Goal: Information Seeking & Learning: Learn about a topic

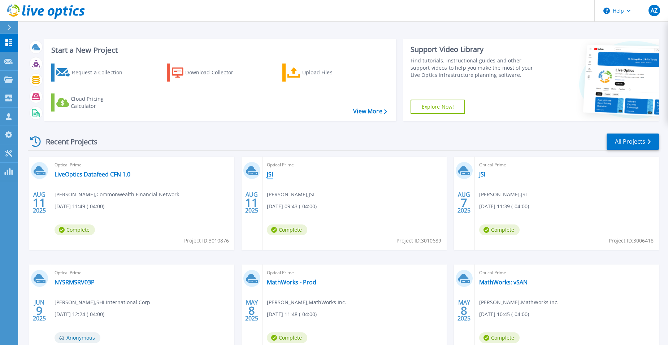
click at [268, 175] on link "JSI" at bounding box center [270, 174] width 6 height 7
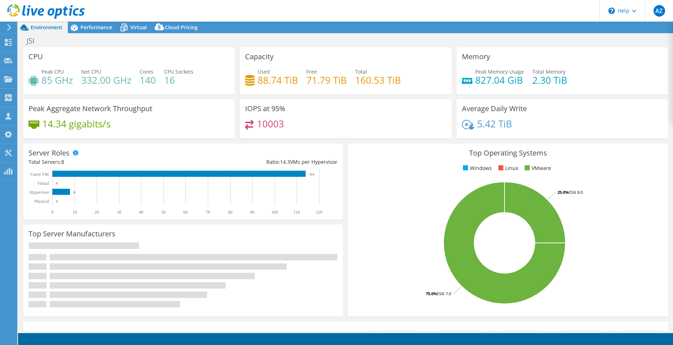
select select "USEast"
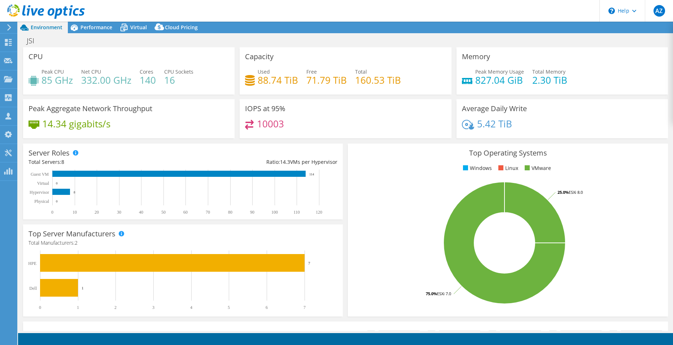
select select "USEast"
select select "USD"
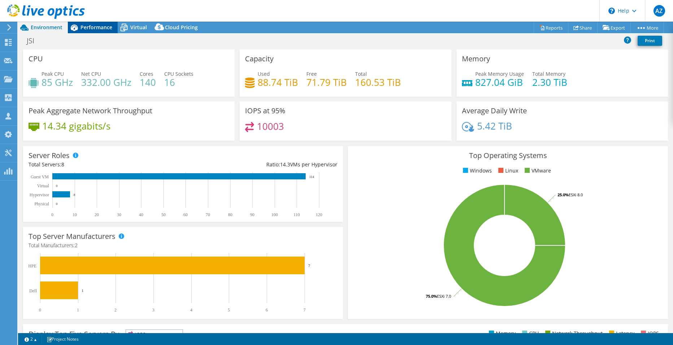
click at [86, 26] on span "Performance" at bounding box center [96, 27] width 32 height 7
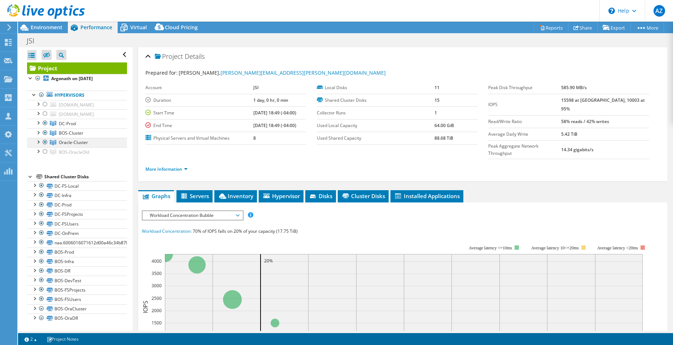
click at [45, 142] on div at bounding box center [45, 142] width 7 height 9
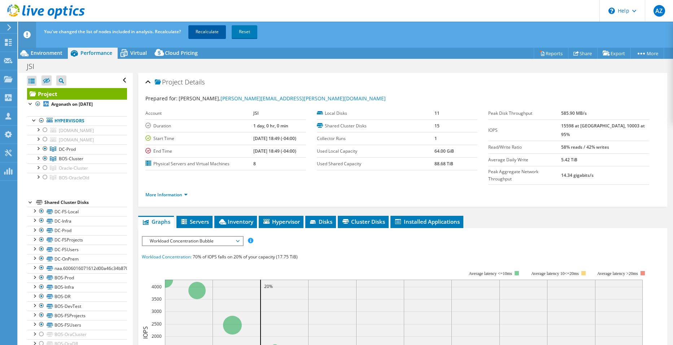
click at [212, 30] on link "Recalculate" at bounding box center [207, 31] width 38 height 13
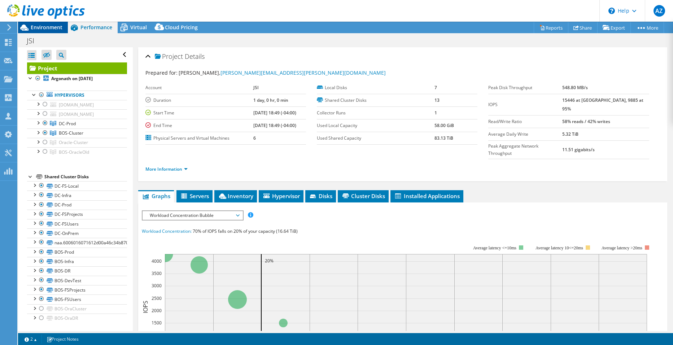
click at [37, 28] on span "Environment" at bounding box center [47, 27] width 32 height 7
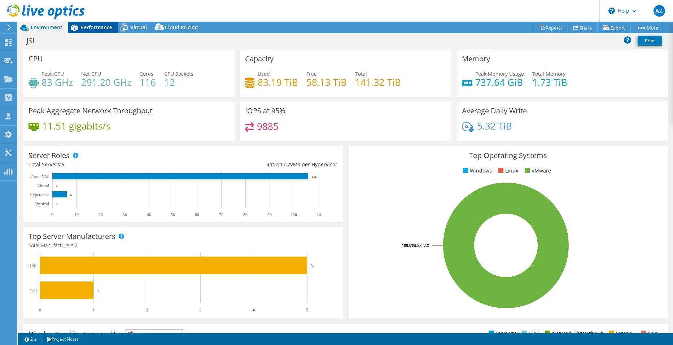
click at [97, 29] on span "Performance" at bounding box center [96, 27] width 32 height 7
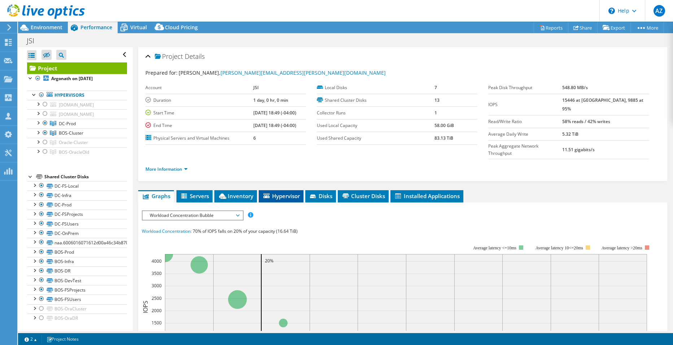
click at [284, 192] on span "Hypervisor" at bounding box center [281, 195] width 38 height 7
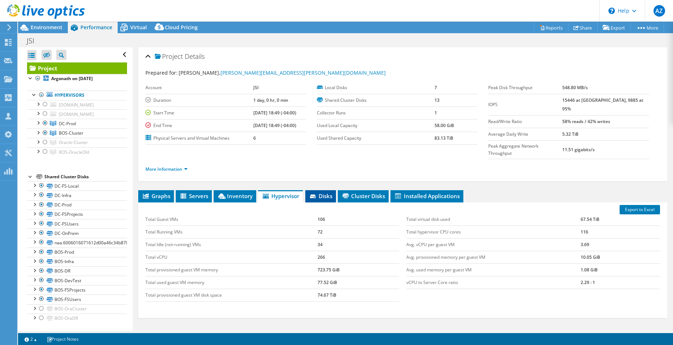
click at [319, 192] on span "Disks" at bounding box center [320, 195] width 23 height 7
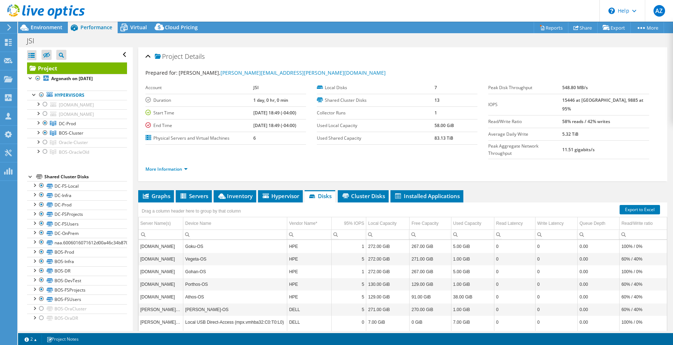
click at [310, 202] on div "Drag a column header here to group by that column" at bounding box center [402, 206] width 529 height 9
click at [281, 190] on li "Hypervisor" at bounding box center [280, 196] width 45 height 12
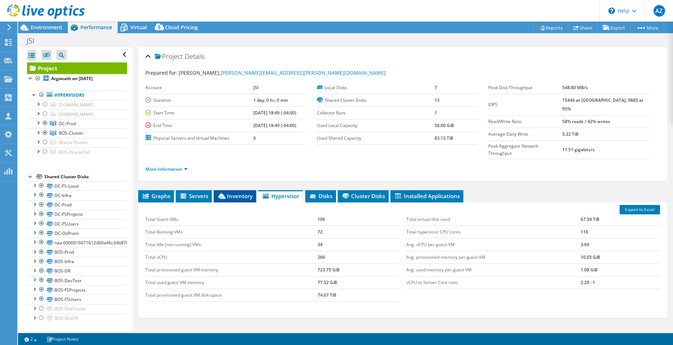
click at [228, 192] on span "Inventory" at bounding box center [234, 195] width 35 height 7
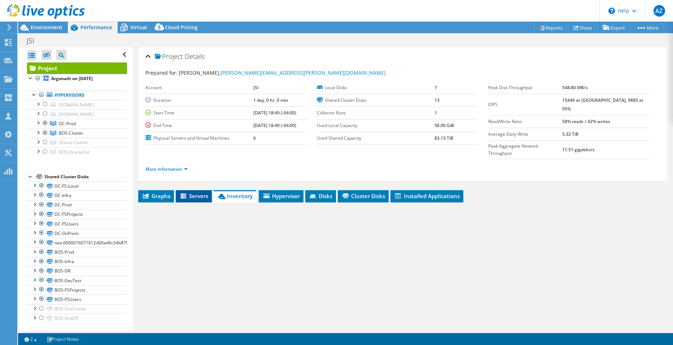
click at [202, 192] on span "Servers" at bounding box center [193, 195] width 29 height 7
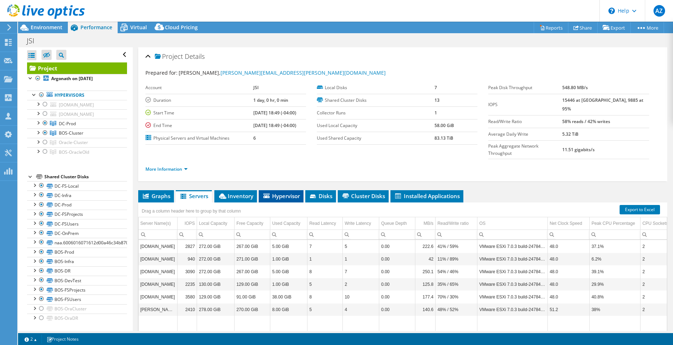
click at [278, 192] on span "Hypervisor" at bounding box center [281, 195] width 38 height 7
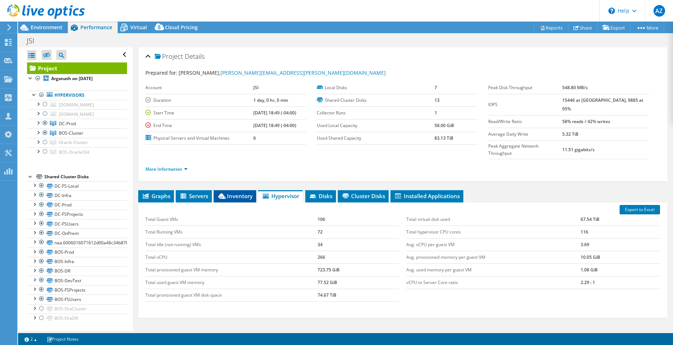
click at [233, 190] on li "Inventory" at bounding box center [235, 196] width 43 height 12
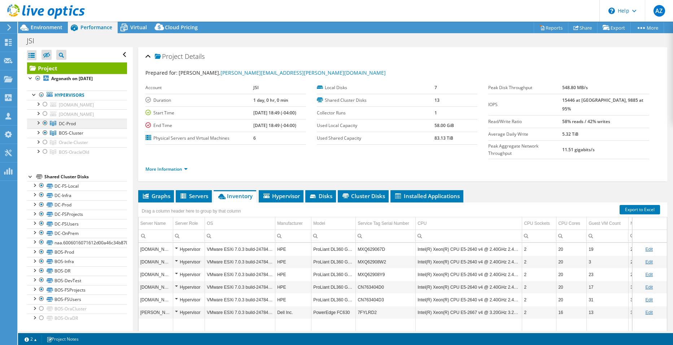
click at [76, 122] on link "DC-Prod" at bounding box center [77, 123] width 100 height 9
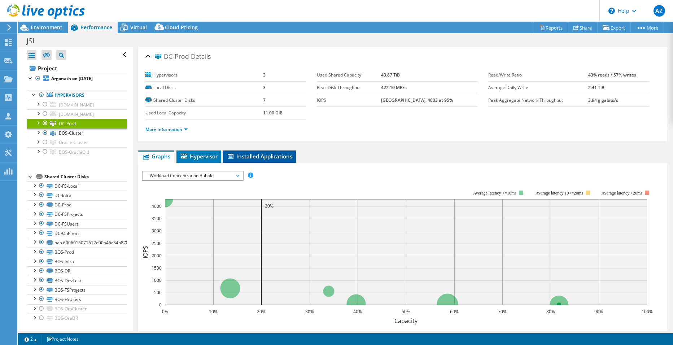
click at [255, 154] on span "Installed Applications" at bounding box center [260, 156] width 66 height 7
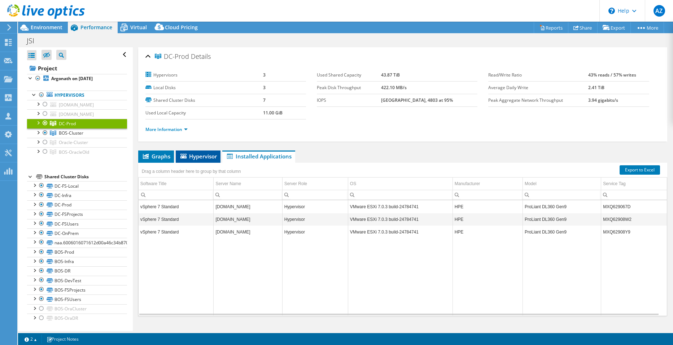
click at [191, 156] on span "Hypervisor" at bounding box center [198, 156] width 38 height 7
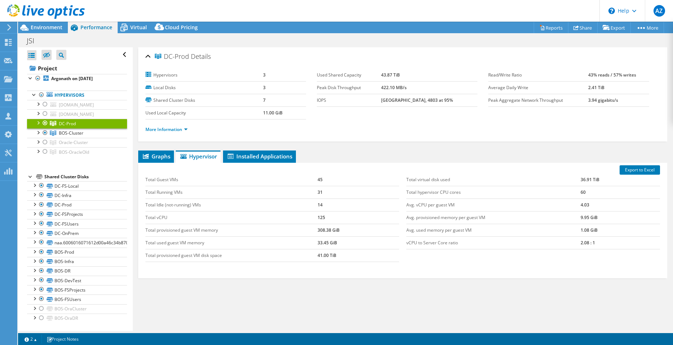
click at [39, 123] on div at bounding box center [37, 122] width 7 height 7
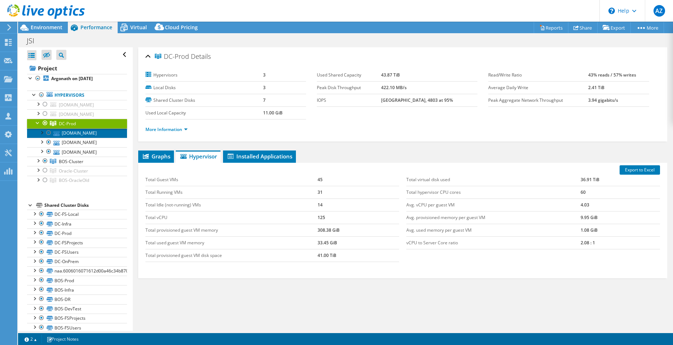
click at [74, 136] on link "goku.jsi.com" at bounding box center [77, 132] width 100 height 9
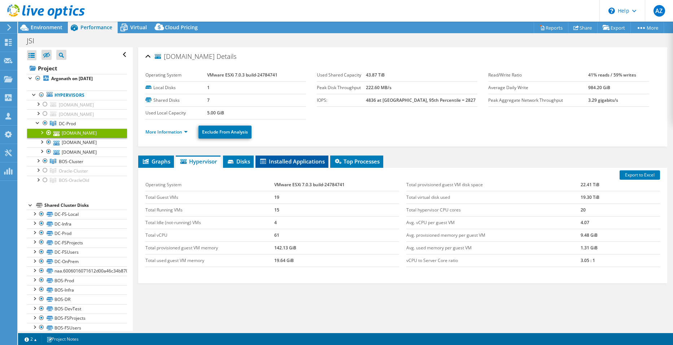
click at [303, 159] on span "Installed Applications" at bounding box center [292, 161] width 66 height 7
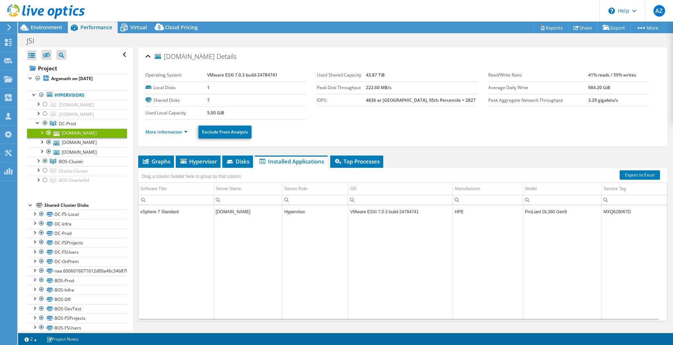
click at [267, 210] on td "goku.jsi.com" at bounding box center [248, 211] width 69 height 13
click at [230, 157] on li "Disks" at bounding box center [237, 162] width 31 height 12
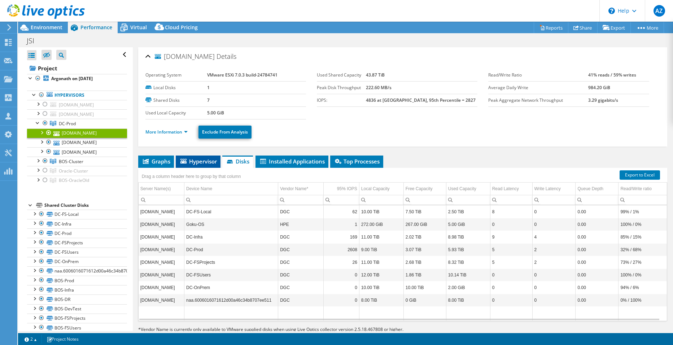
click at [206, 159] on span "Hypervisor" at bounding box center [198, 161] width 38 height 7
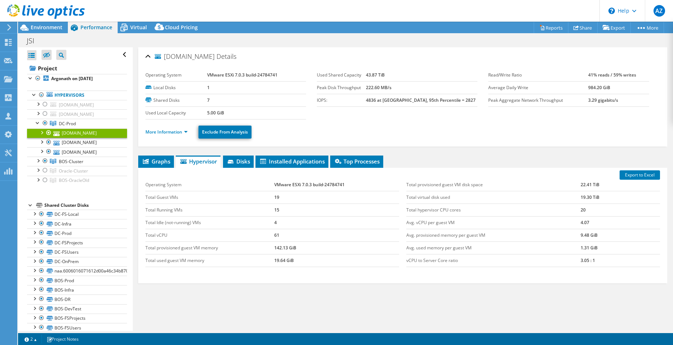
click at [185, 161] on icon at bounding box center [183, 161] width 6 height 5
click at [162, 162] on span "Graphs" at bounding box center [156, 161] width 29 height 7
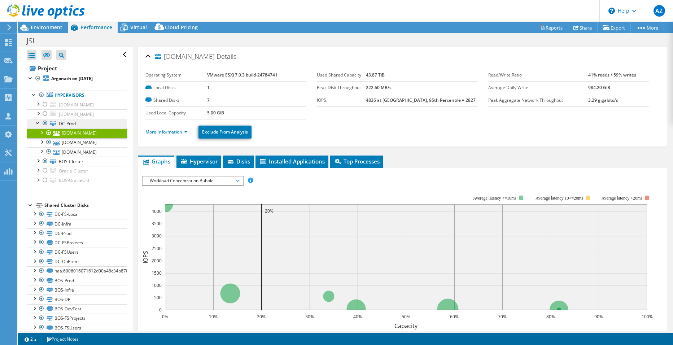
click at [73, 124] on span "DC-Prod" at bounding box center [67, 124] width 17 height 6
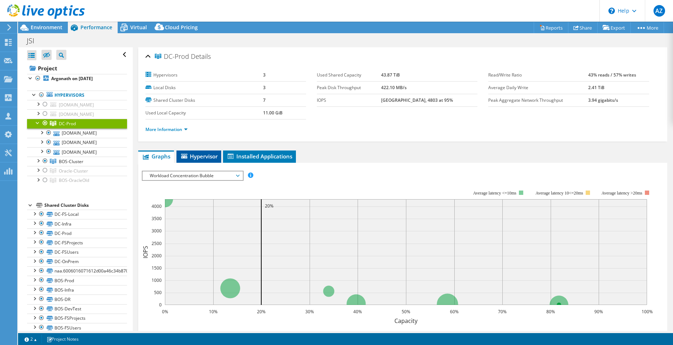
click at [210, 158] on span "Hypervisor" at bounding box center [199, 156] width 38 height 7
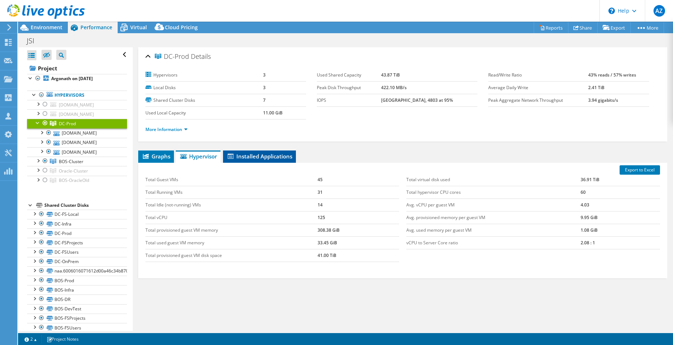
click at [260, 157] on span "Installed Applications" at bounding box center [260, 156] width 66 height 7
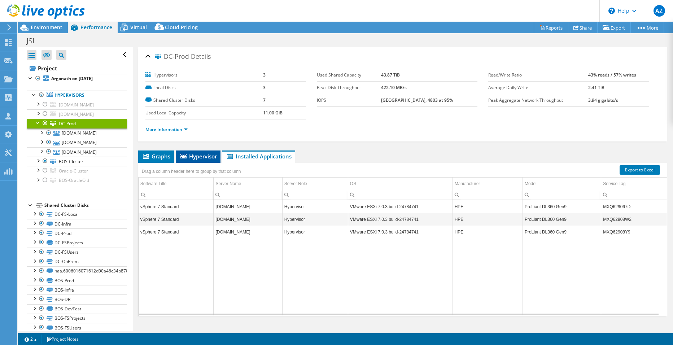
click at [188, 157] on span "Hypervisor" at bounding box center [198, 156] width 38 height 7
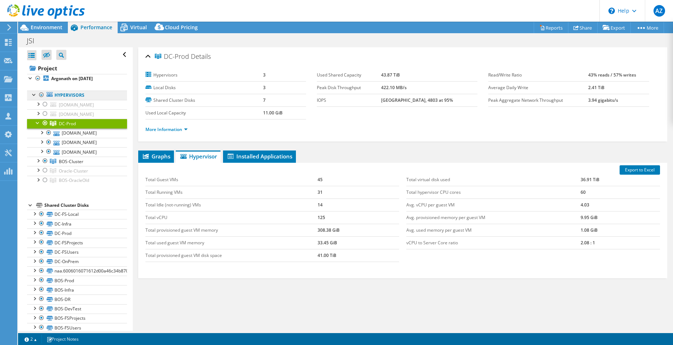
click at [66, 94] on link "Hypervisors" at bounding box center [77, 95] width 100 height 9
click at [62, 81] on b "Argonath on 8/11/2025" at bounding box center [72, 78] width 42 height 6
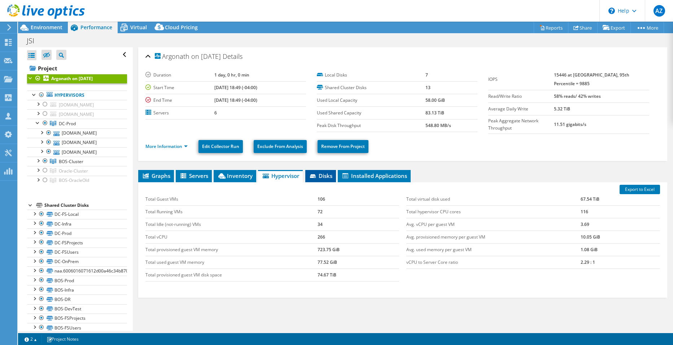
click at [326, 175] on span "Disks" at bounding box center [320, 175] width 23 height 7
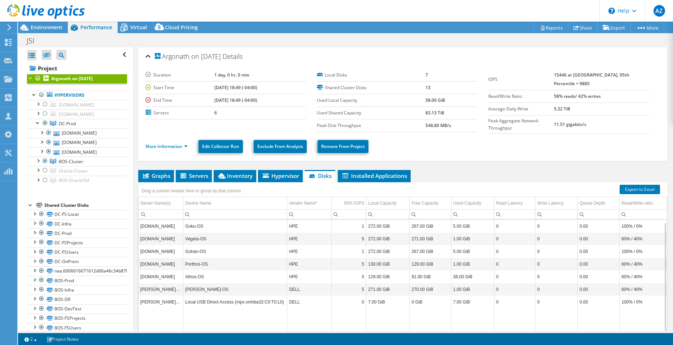
scroll to position [30, 0]
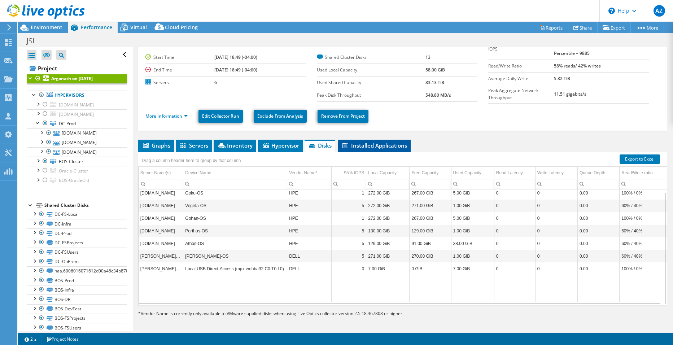
click at [355, 144] on span "Installed Applications" at bounding box center [374, 145] width 66 height 7
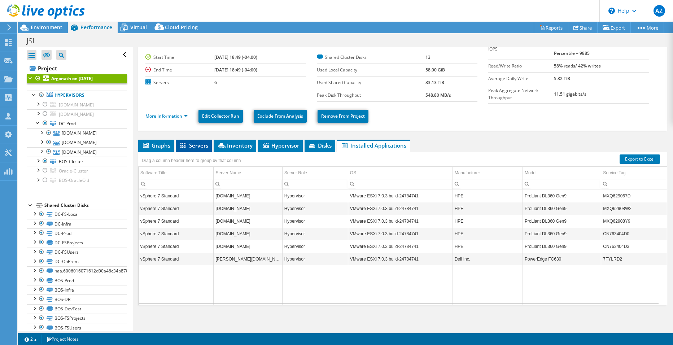
click at [183, 143] on icon at bounding box center [183, 145] width 6 height 5
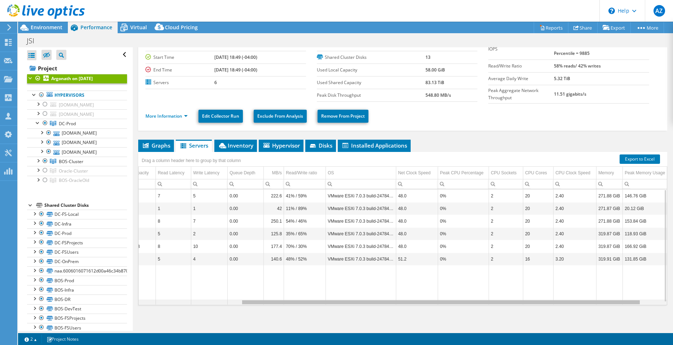
scroll to position [0, 162]
drag, startPoint x: 378, startPoint y: 302, endPoint x: 561, endPoint y: 283, distance: 184.3
click at [561, 283] on body "AZ Channel Partner Alex Zagajewski alex_zagajewski@shi.com SHI International Co…" at bounding box center [336, 172] width 673 height 345
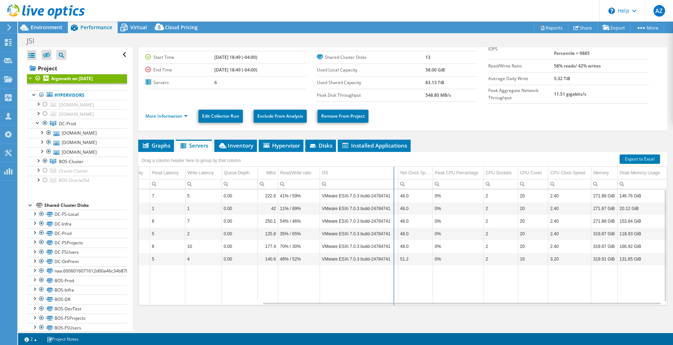
drag, startPoint x: 385, startPoint y: 175, endPoint x: 393, endPoint y: 177, distance: 7.8
click at [393, 177] on div "Drag a column header here to group by that column Server Name(s) IOPS Local Cap…" at bounding box center [402, 228] width 529 height 153
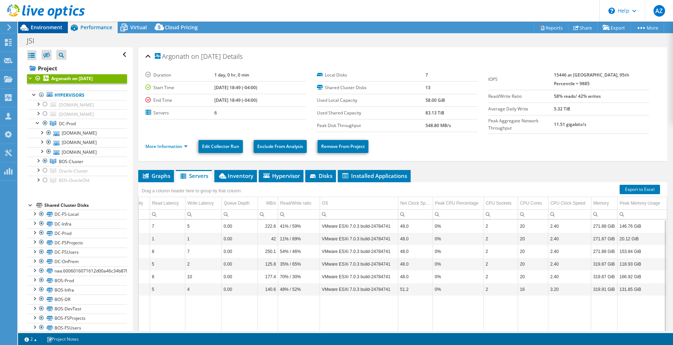
click at [48, 28] on span "Environment" at bounding box center [47, 27] width 32 height 7
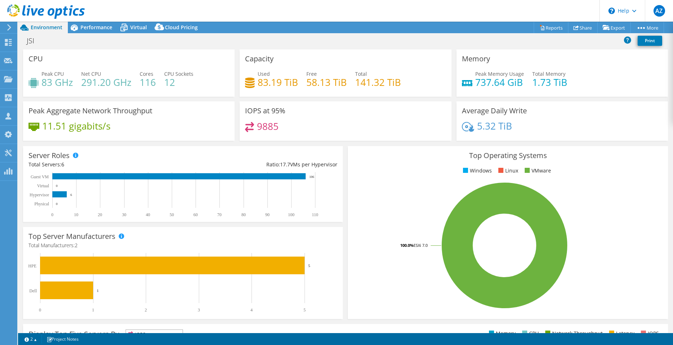
select select "USEast"
select select "USD"
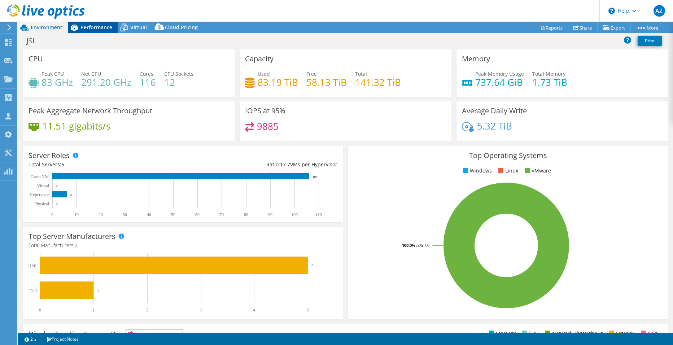
click at [97, 27] on span "Performance" at bounding box center [96, 27] width 32 height 7
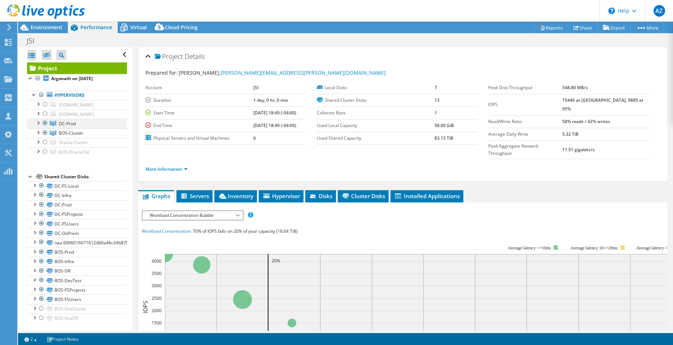
click at [43, 123] on div at bounding box center [45, 123] width 7 height 9
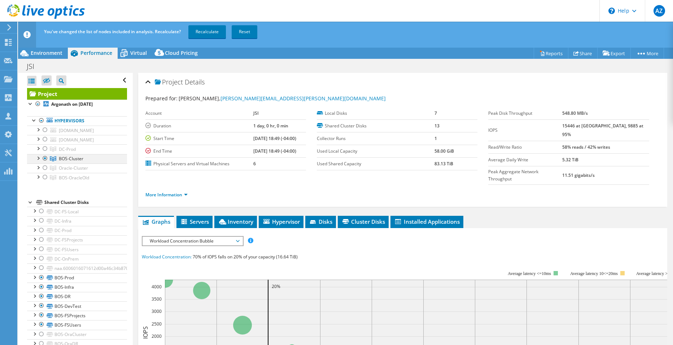
click at [44, 158] on div at bounding box center [45, 158] width 7 height 9
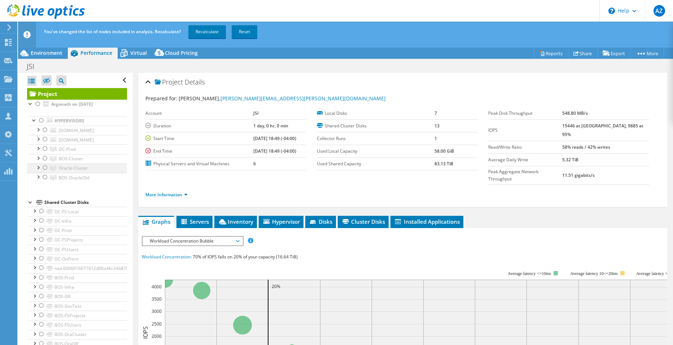
click at [44, 169] on div at bounding box center [45, 167] width 7 height 9
click at [210, 30] on link "Recalculate" at bounding box center [207, 31] width 38 height 13
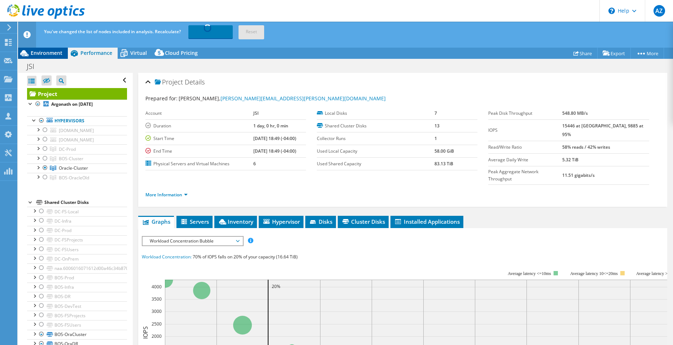
click at [49, 52] on span "Environment" at bounding box center [47, 52] width 32 height 7
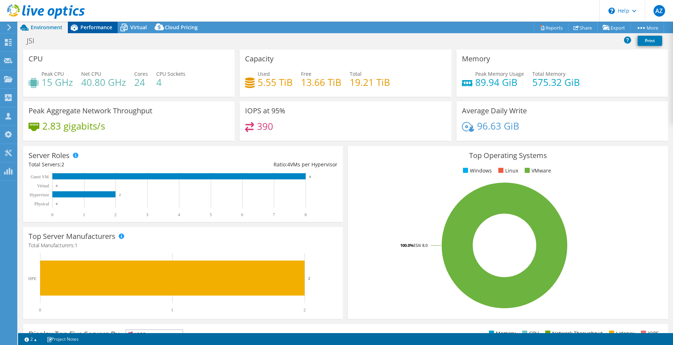
click at [97, 29] on span "Performance" at bounding box center [96, 27] width 32 height 7
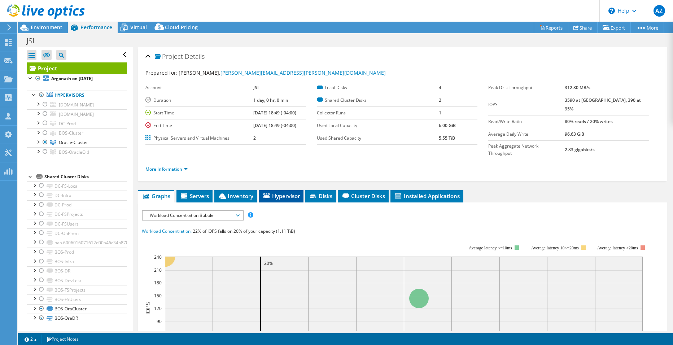
click at [294, 192] on span "Hypervisor" at bounding box center [281, 195] width 38 height 7
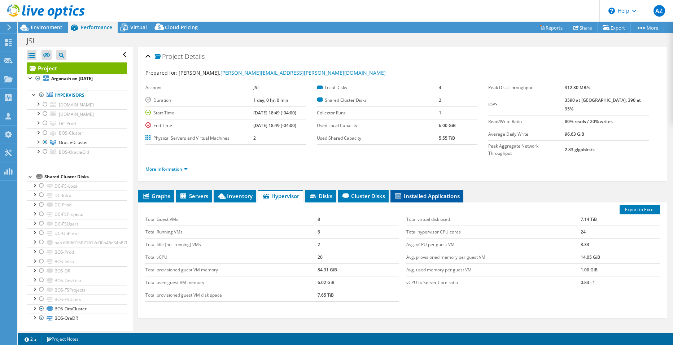
click at [423, 192] on span "Installed Applications" at bounding box center [427, 195] width 66 height 7
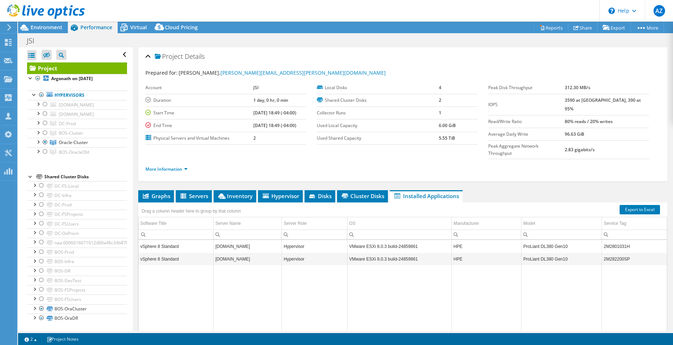
click at [375, 332] on div "Project Actions Project Actions Reports Share Export vSAN ReadyNode Sizer" at bounding box center [345, 183] width 655 height 323
click at [270, 192] on span "Hypervisor" at bounding box center [281, 195] width 38 height 7
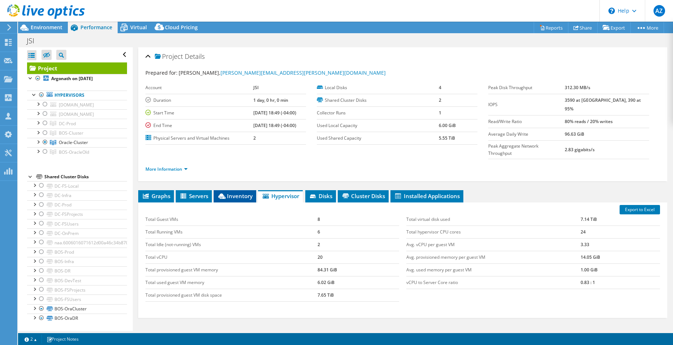
click at [228, 192] on span "Inventory" at bounding box center [234, 195] width 35 height 7
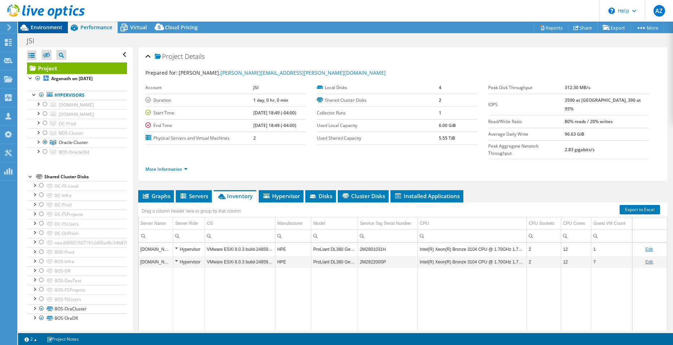
click at [54, 30] on span "Environment" at bounding box center [47, 27] width 32 height 7
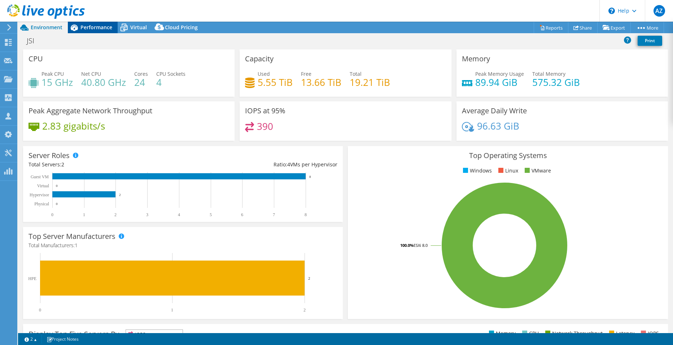
click at [96, 29] on span "Performance" at bounding box center [96, 27] width 32 height 7
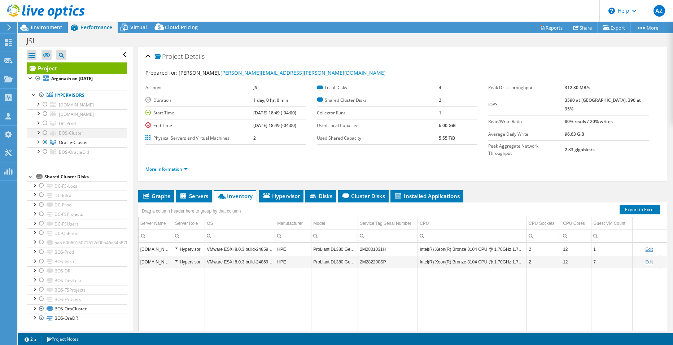
click at [41, 133] on div at bounding box center [37, 131] width 7 height 7
click at [45, 132] on div at bounding box center [45, 132] width 7 height 9
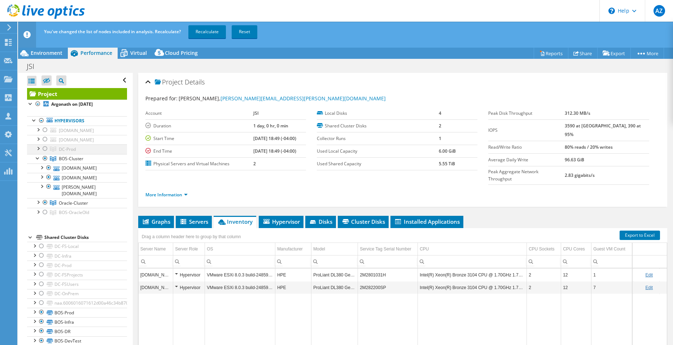
click at [43, 147] on div at bounding box center [45, 148] width 7 height 9
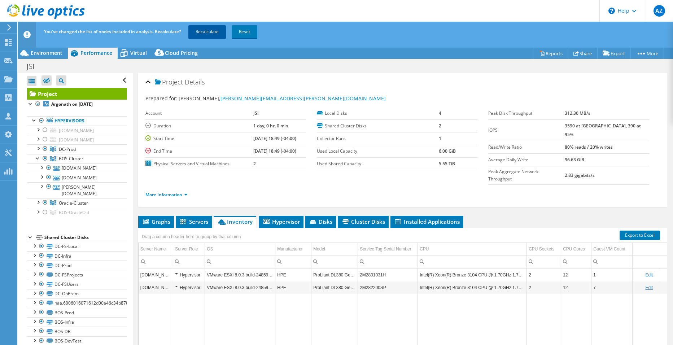
click at [217, 32] on link "Recalculate" at bounding box center [207, 31] width 38 height 13
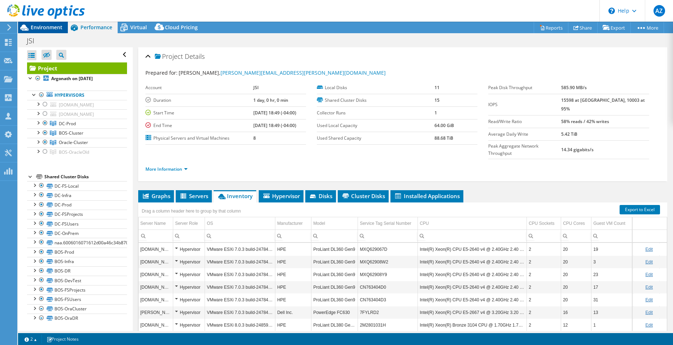
click at [41, 30] on span "Environment" at bounding box center [47, 27] width 32 height 7
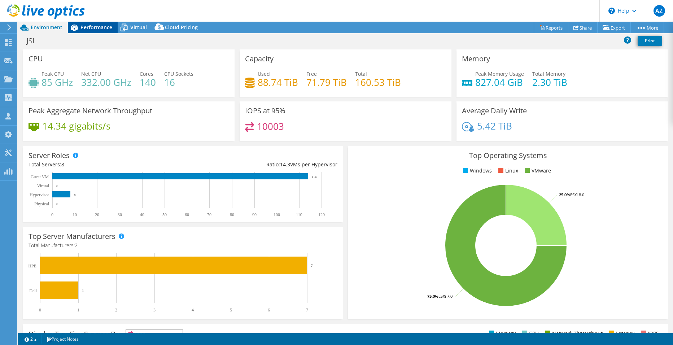
click at [97, 29] on span "Performance" at bounding box center [96, 27] width 32 height 7
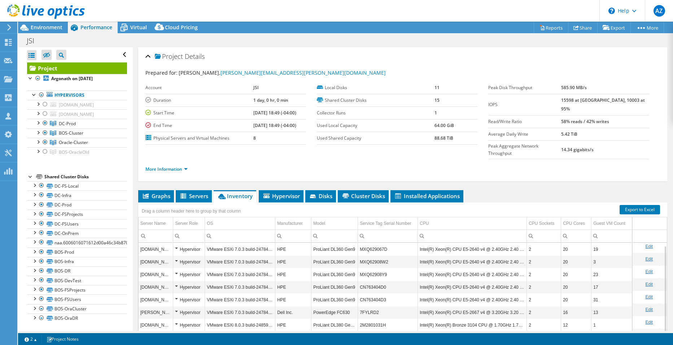
scroll to position [36, 0]
